Goal: Obtain resource: Obtain resource

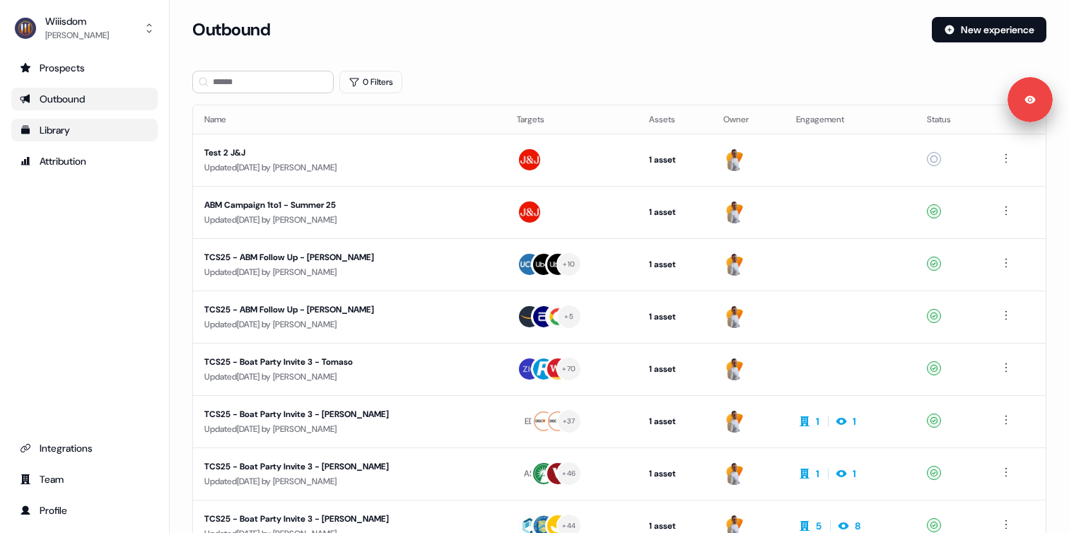
click at [70, 131] on div "Library" at bounding box center [84, 130] width 129 height 14
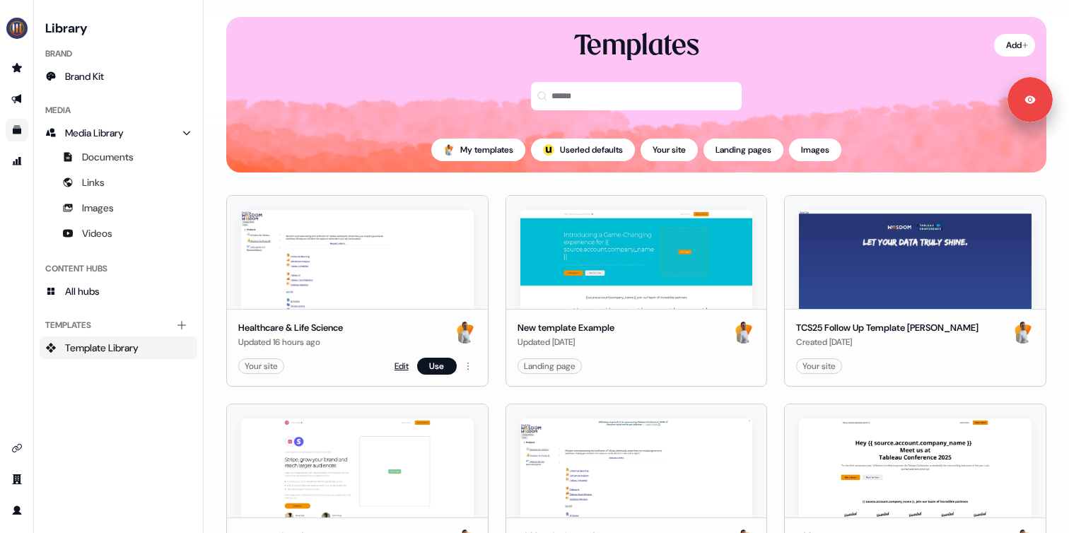
click at [398, 361] on link "Edit" at bounding box center [402, 366] width 14 height 14
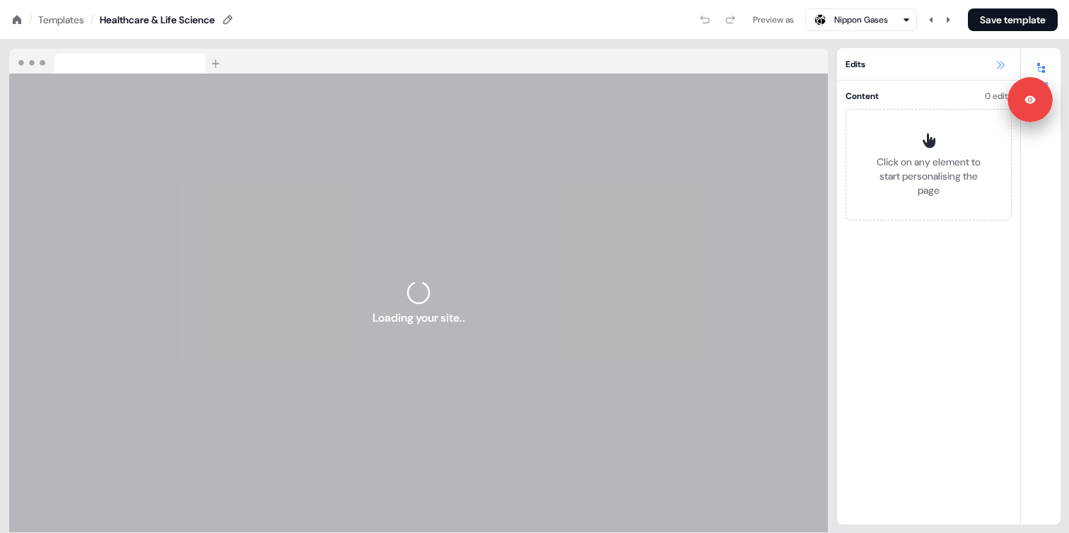
click at [998, 60] on icon at bounding box center [1000, 64] width 11 height 11
